Goal: Transaction & Acquisition: Purchase product/service

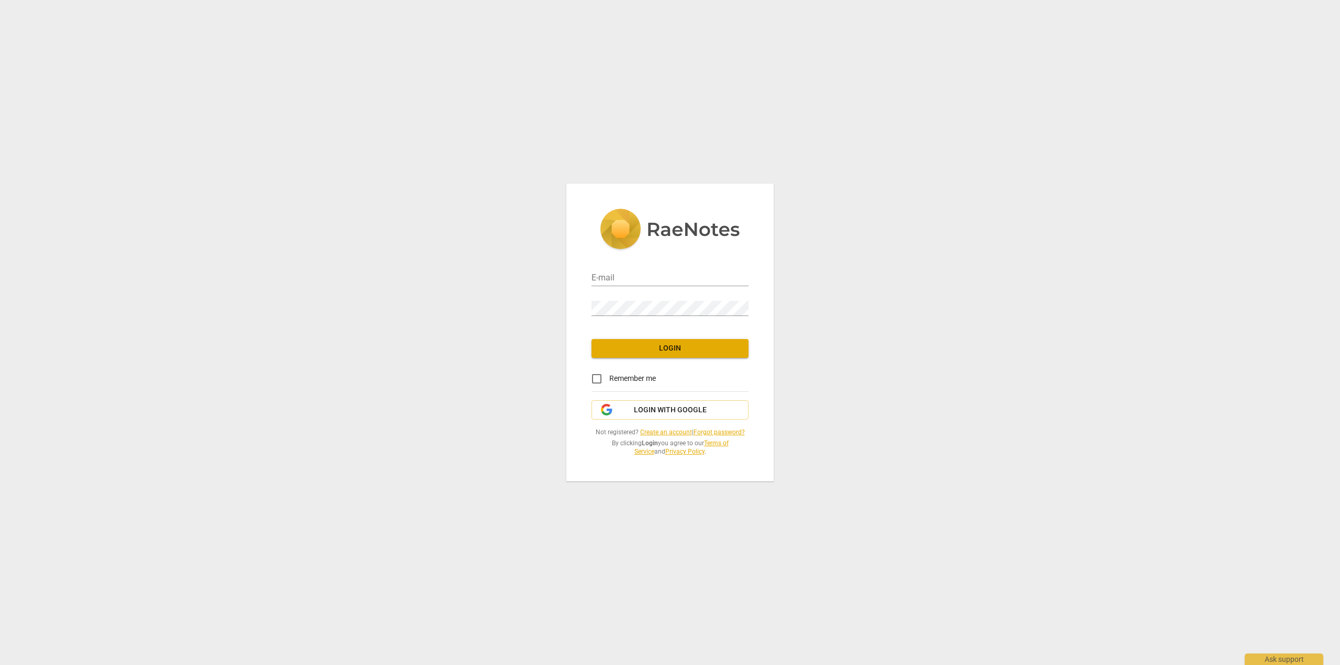
type input "[PERSON_NAME][EMAIL_ADDRESS][DOMAIN_NAME]"
click at [663, 351] on span "Login" at bounding box center [670, 348] width 140 height 10
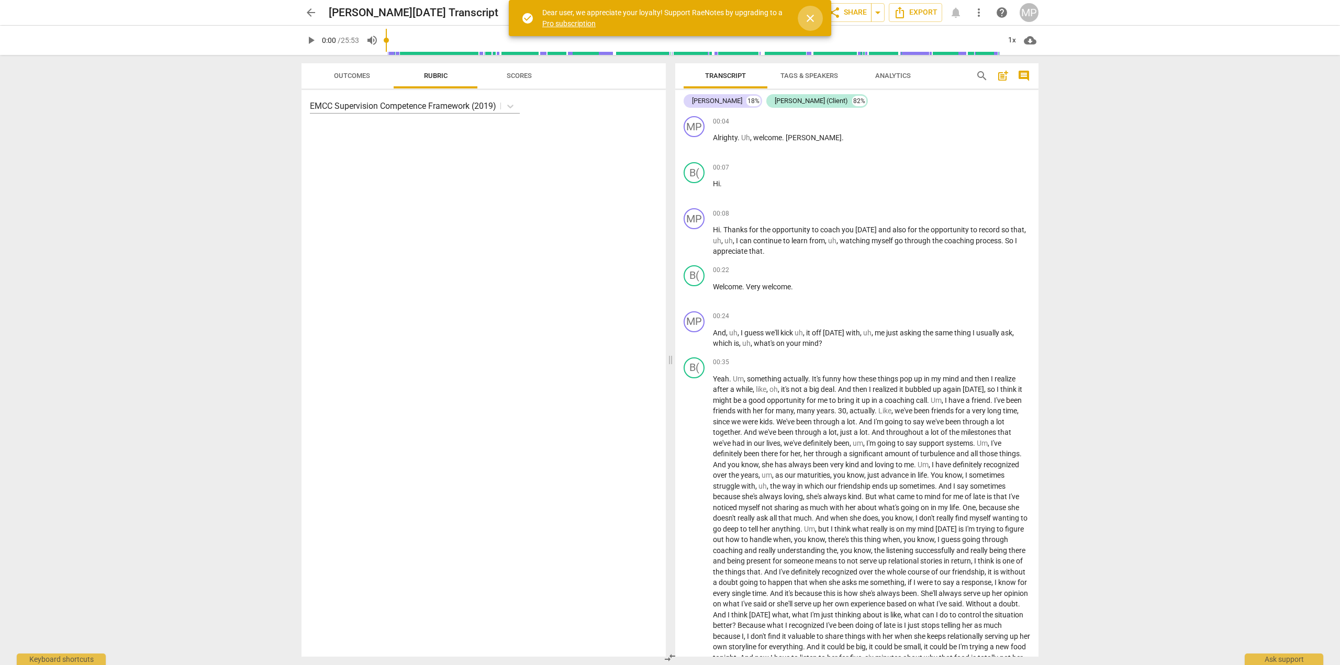
click at [809, 15] on span "close" at bounding box center [810, 18] width 13 height 13
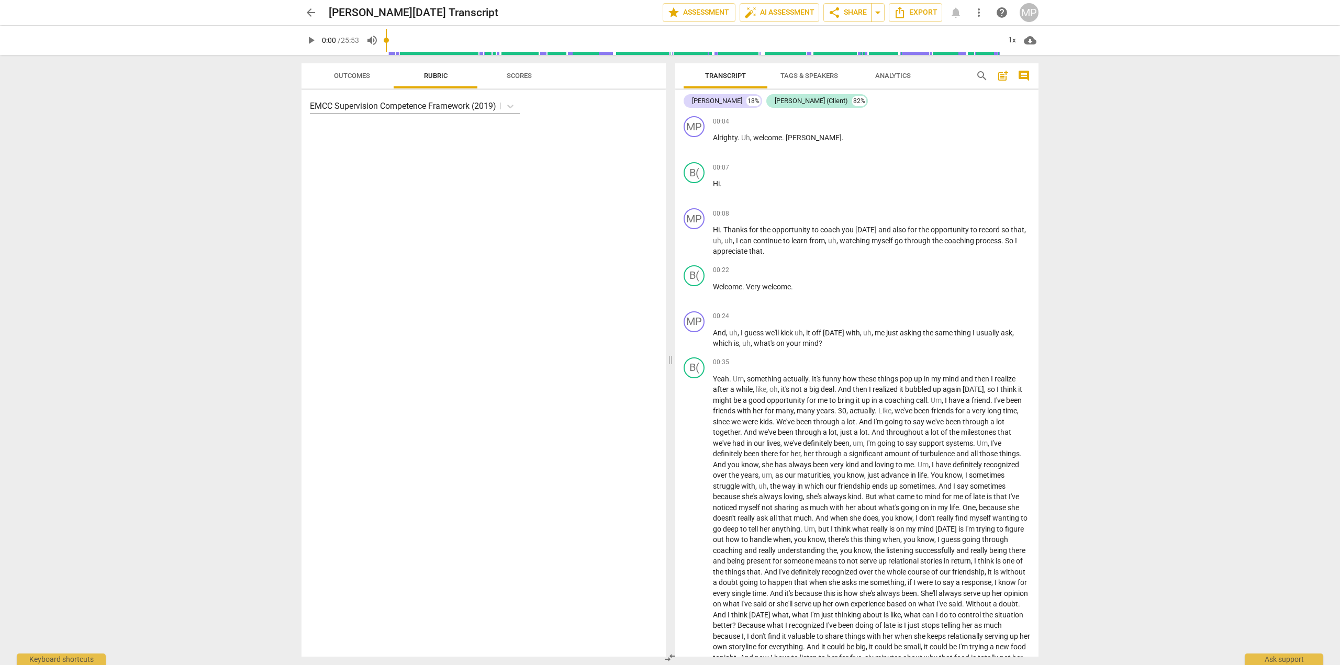
click at [307, 10] on span "arrow_back" at bounding box center [311, 12] width 13 height 13
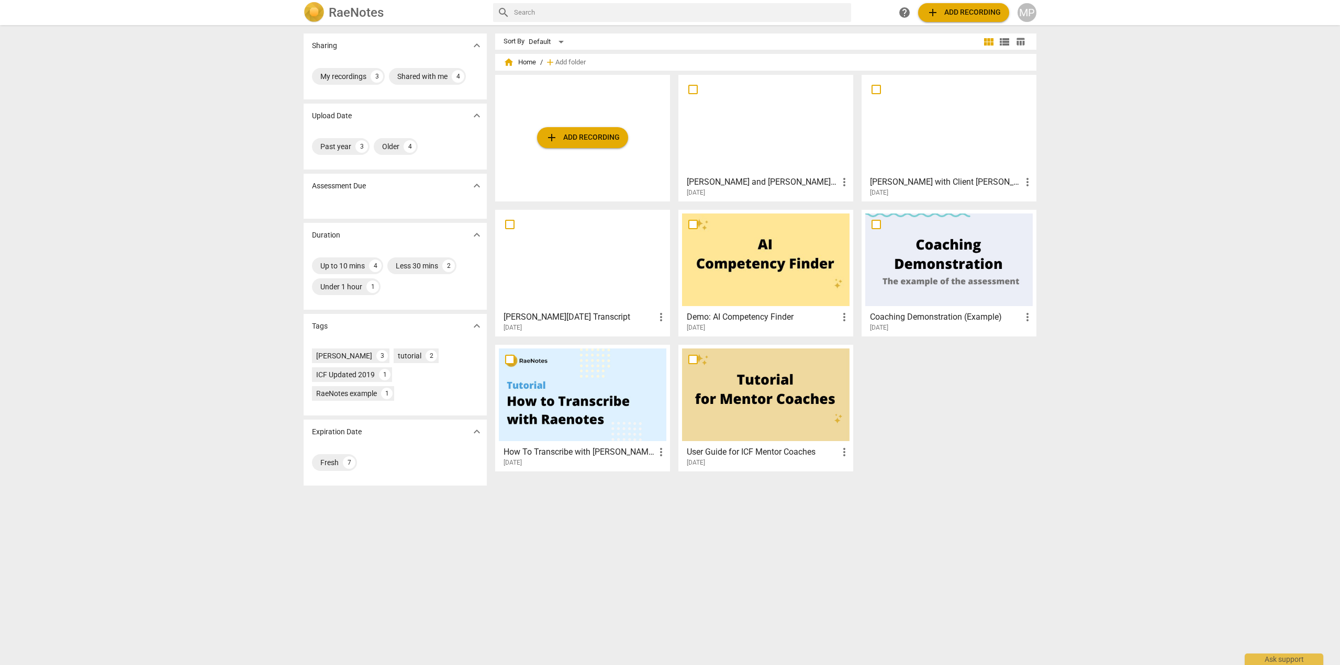
click at [586, 139] on span "add Add recording" at bounding box center [582, 137] width 74 height 13
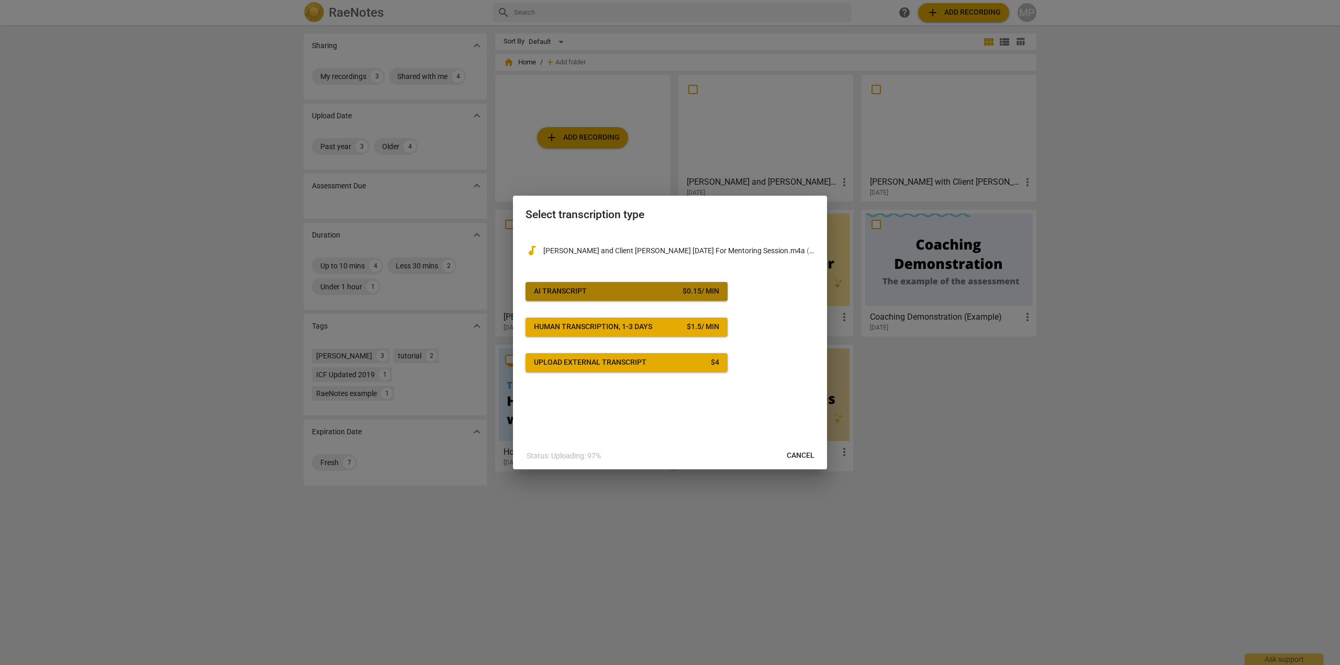
click at [580, 291] on div "AI Transcript" at bounding box center [560, 291] width 53 height 10
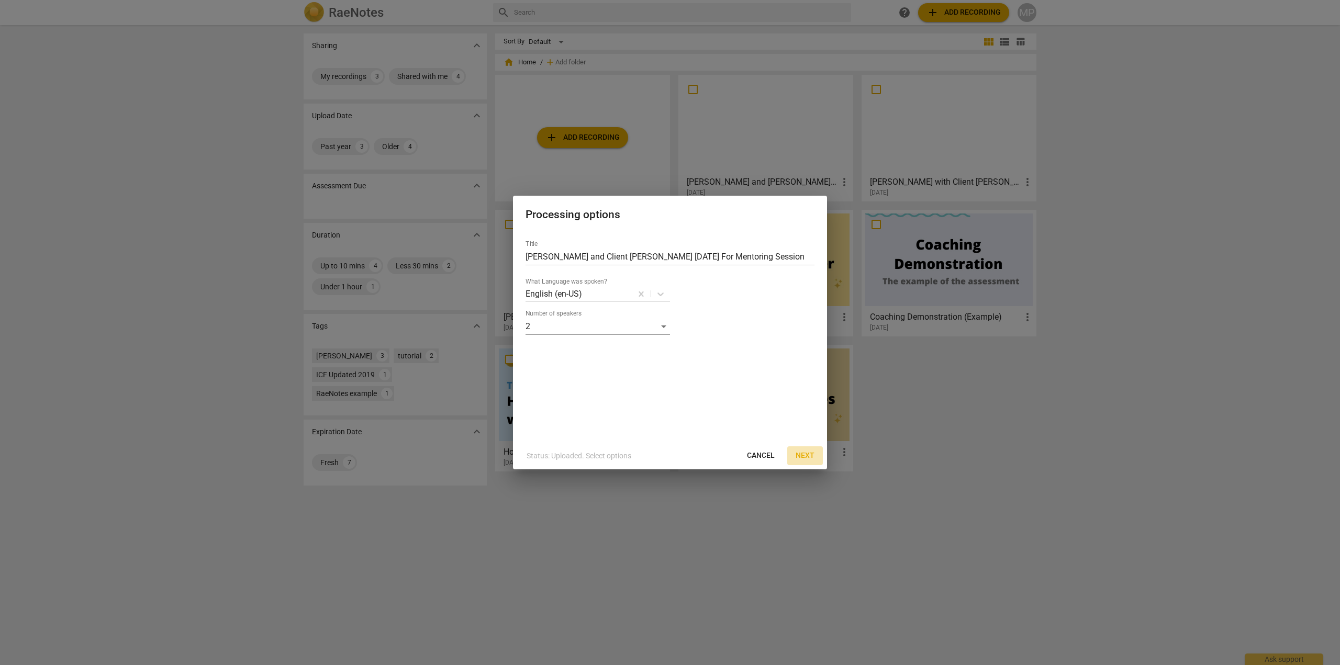
click at [811, 457] on span "Next" at bounding box center [804, 456] width 19 height 10
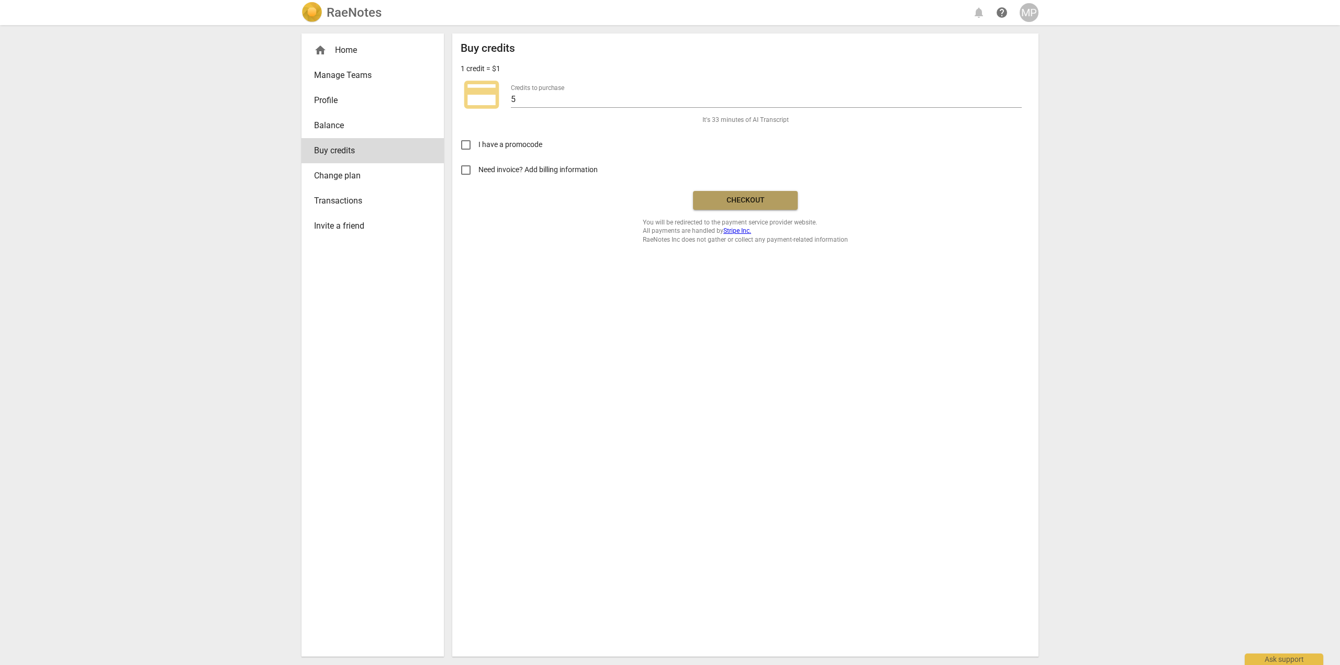
click at [748, 199] on span "Checkout" at bounding box center [745, 200] width 88 height 10
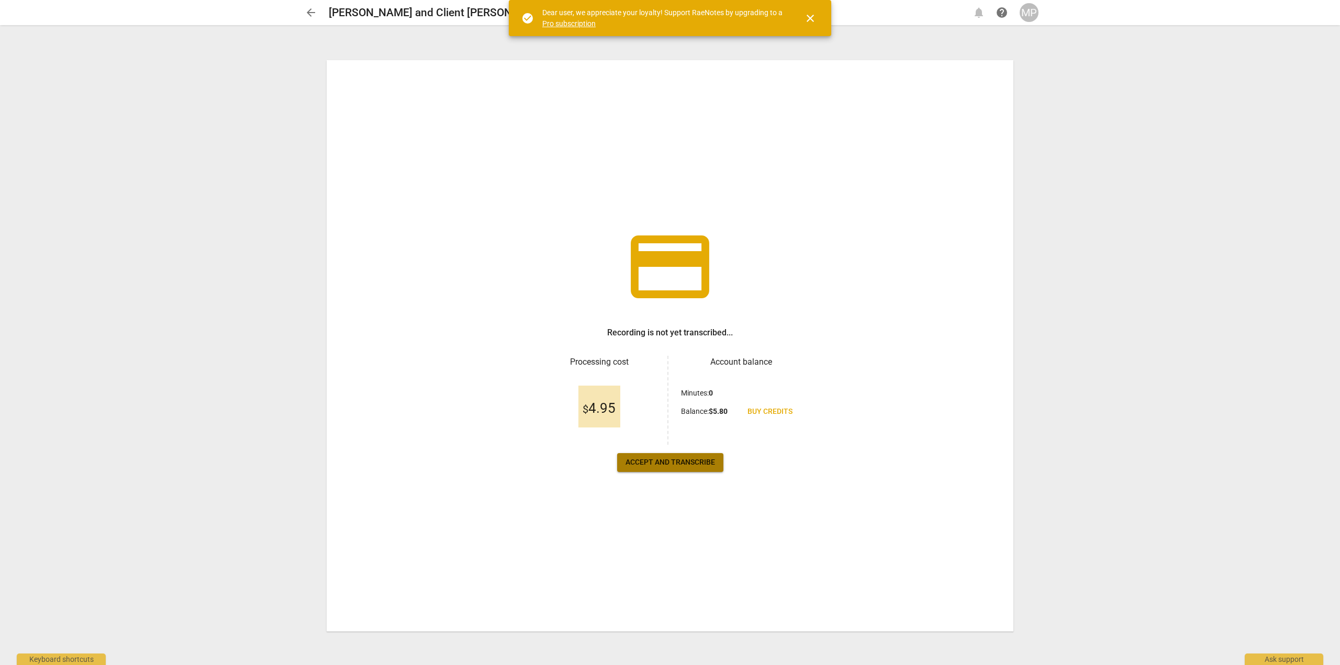
click at [648, 467] on span "Accept and transcribe" at bounding box center [669, 462] width 89 height 10
